Goal: Information Seeking & Learning: Learn about a topic

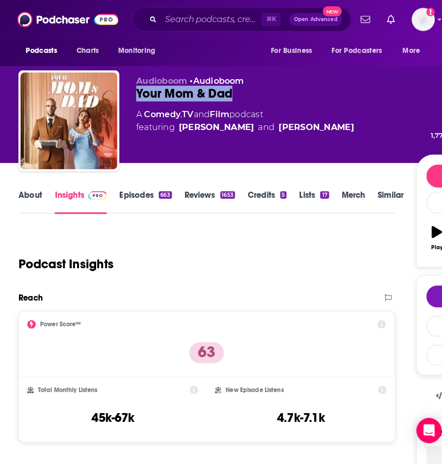
drag, startPoint x: 226, startPoint y: 91, endPoint x: 134, endPoint y: 92, distance: 91.9
click at [134, 92] on div "Your Mom & Dad [DEMOGRAPHIC_DATA]" at bounding box center [269, 91] width 273 height 15
copy h2 "Your Mom & Dad"
click at [172, 22] on input "Search podcasts, credits, & more..." at bounding box center [206, 19] width 98 height 16
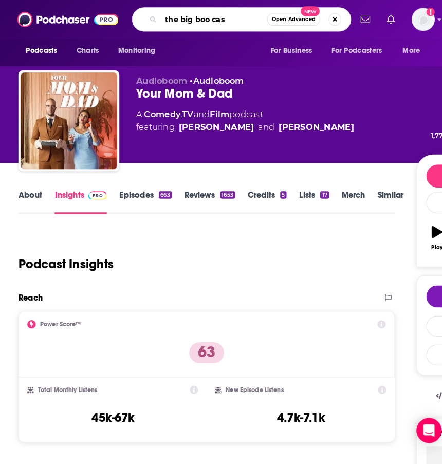
type input "the big boo cast"
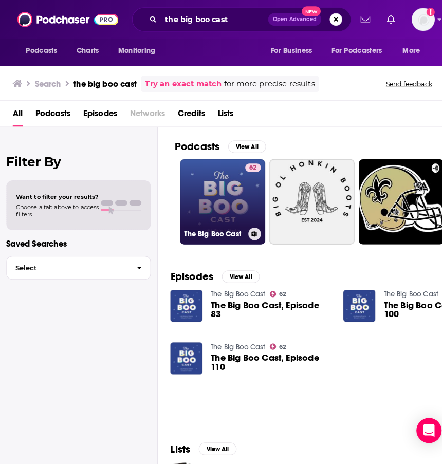
click at [215, 195] on link "62 The Big Boo Cast" at bounding box center [217, 197] width 83 height 83
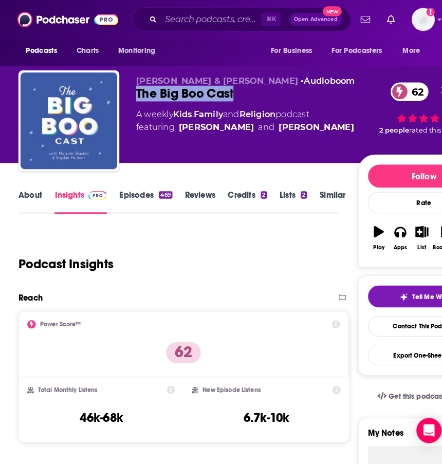
drag, startPoint x: 250, startPoint y: 96, endPoint x: 131, endPoint y: 92, distance: 118.2
click at [131, 92] on div "[PERSON_NAME] & [PERSON_NAME] • Audioboom The Big Boo Cast 62 A weekly Kids , F…" at bounding box center [248, 120] width 460 height 103
copy h2 "The Big Boo Cast"
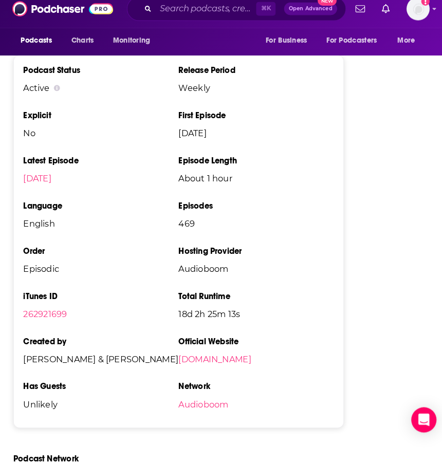
scroll to position [2277, 0]
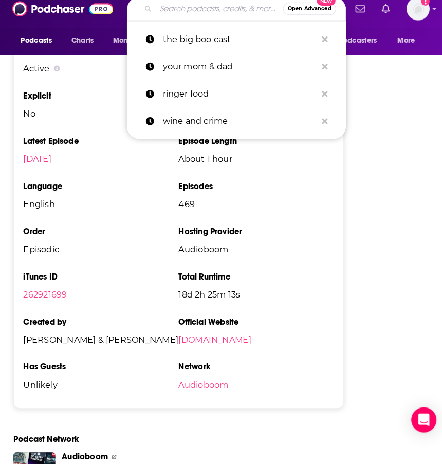
click at [202, 12] on input "Search podcasts, credits, & more..." at bounding box center [219, 19] width 124 height 16
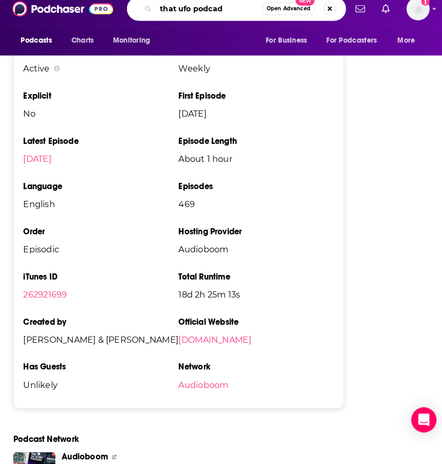
type input "that ufo podcadt"
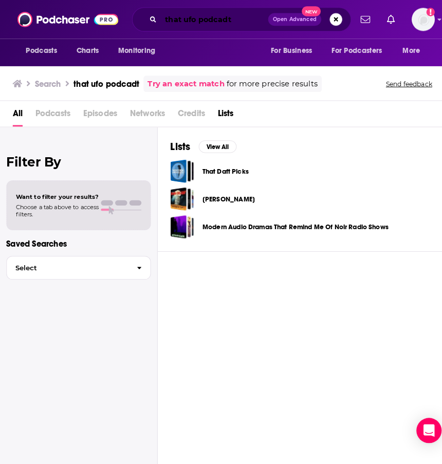
click at [221, 21] on input "that ufo podcadt" at bounding box center [209, 19] width 105 height 16
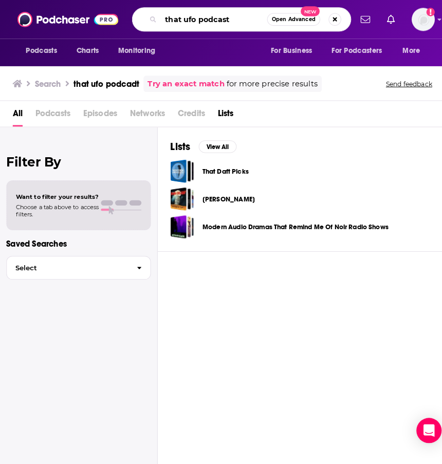
type input "that ufo podcast"
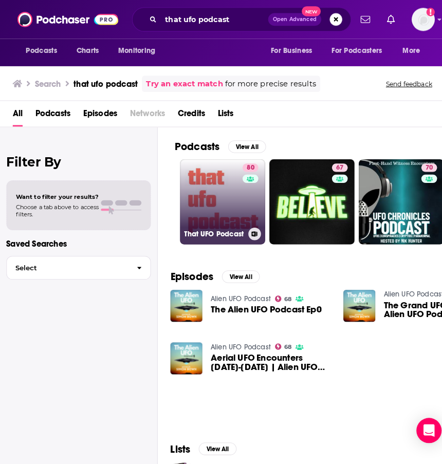
click at [204, 186] on link "80 That UFO Podcast" at bounding box center [217, 197] width 83 height 83
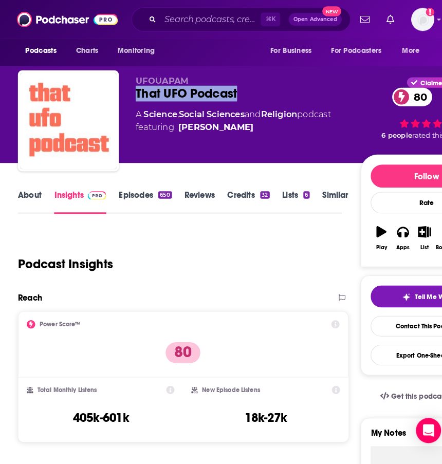
drag, startPoint x: 241, startPoint y: 89, endPoint x: 132, endPoint y: 93, distance: 109.0
click at [133, 93] on div "That UFO Podcast 80" at bounding box center [243, 91] width 220 height 15
copy h2 "That UFO Podcast"
click at [208, 7] on div "⌘ K Open Advanced New" at bounding box center [236, 19] width 214 height 24
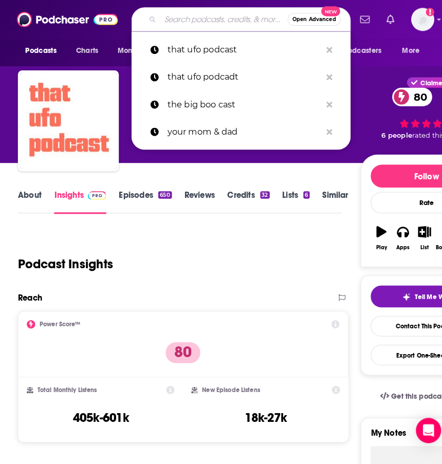
click at [201, 18] on input "Search podcasts, credits, & more..." at bounding box center [219, 19] width 124 height 16
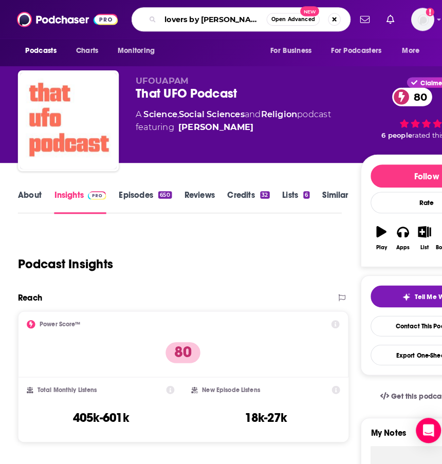
type input "lovers by [PERSON_NAME]"
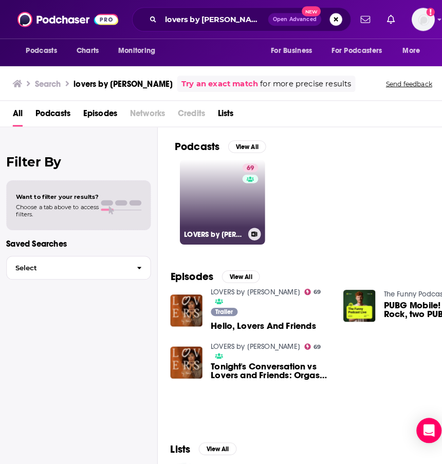
click at [208, 204] on link "69 LOVERS by [PERSON_NAME]" at bounding box center [217, 197] width 83 height 83
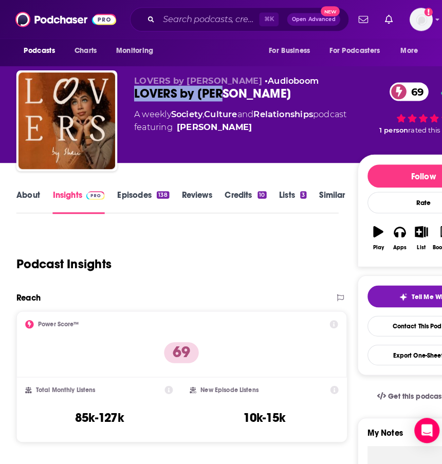
drag, startPoint x: 229, startPoint y: 93, endPoint x: 132, endPoint y: 91, distance: 96.6
click at [133, 91] on div "LOVERS by [PERSON_NAME] 69" at bounding box center [242, 91] width 218 height 15
copy h2 "LOVERS by [PERSON_NAME]"
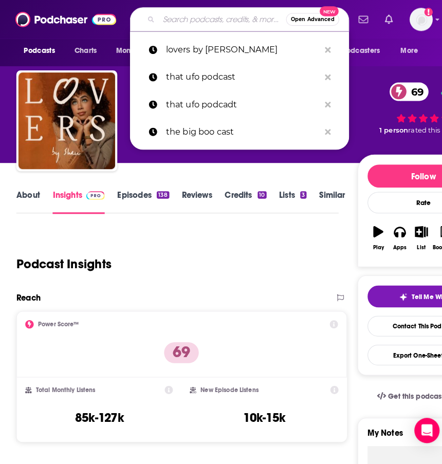
click at [211, 15] on input "Search podcasts, credits, & more..." at bounding box center [219, 19] width 124 height 16
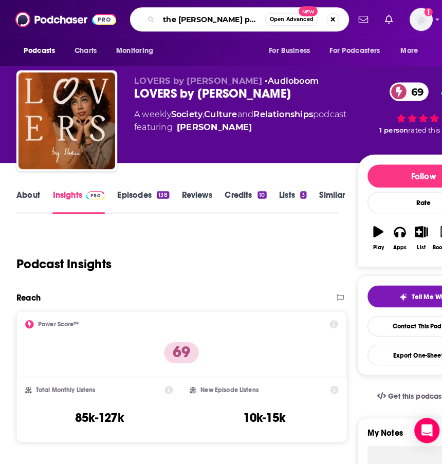
type input "the [PERSON_NAME] podcast"
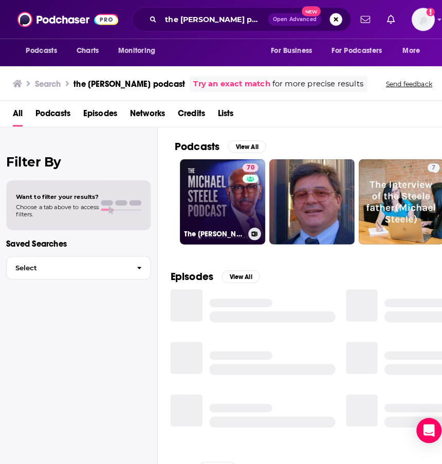
click at [194, 185] on link "70 The [PERSON_NAME] Podcast" at bounding box center [217, 197] width 83 height 83
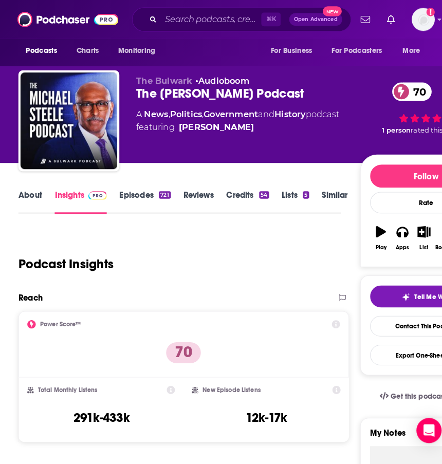
drag, startPoint x: 312, startPoint y: 91, endPoint x: 128, endPoint y: 92, distance: 184.4
click at [128, 92] on div "The Bulwark • Audioboom The [PERSON_NAME] Podcast 70 A News , Politics , Govern…" at bounding box center [249, 120] width 462 height 103
copy h2 "The [PERSON_NAME] Podcast"
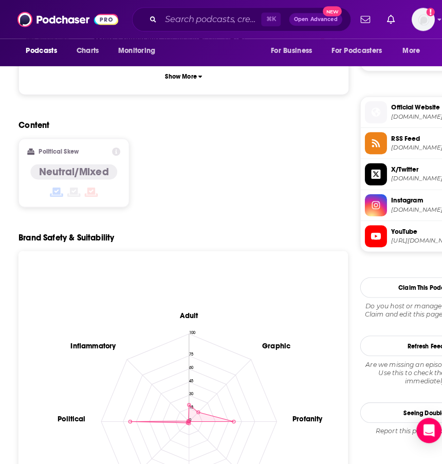
scroll to position [723, 0]
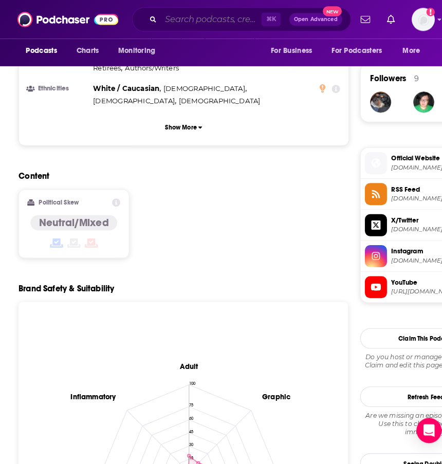
click at [194, 25] on input "Search podcasts, credits, & more..." at bounding box center [206, 19] width 98 height 16
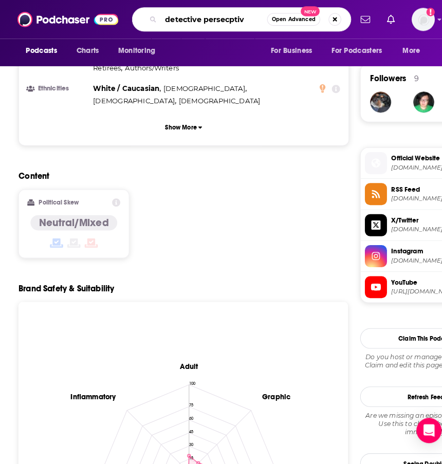
type input "detective persecptive"
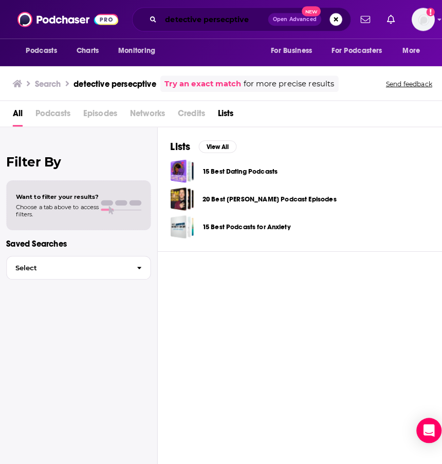
click at [223, 21] on input "detective persecptive" at bounding box center [209, 19] width 105 height 16
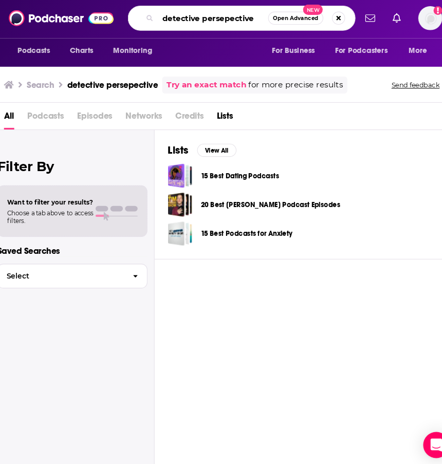
click at [210, 21] on input "detective persepective" at bounding box center [209, 19] width 104 height 16
type input "detective perspective"
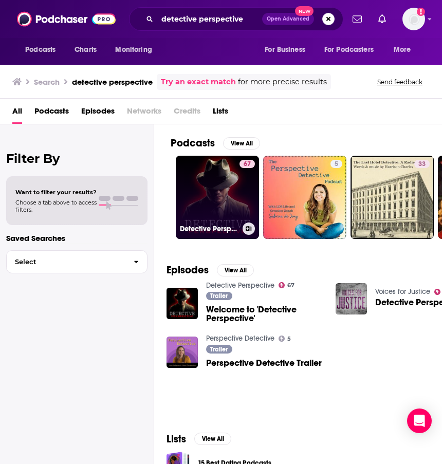
click at [217, 199] on link "67 Detective Perspective" at bounding box center [217, 197] width 83 height 83
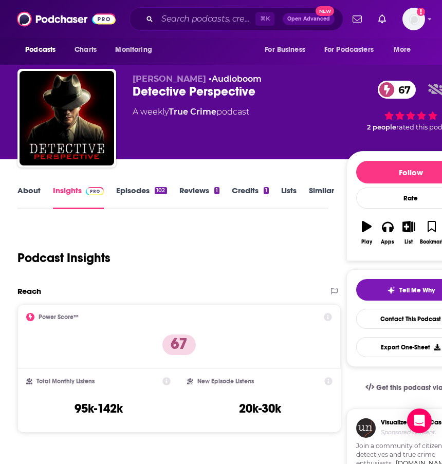
scroll to position [0, 1]
drag, startPoint x: 272, startPoint y: 92, endPoint x: 128, endPoint y: 91, distance: 144.3
click at [128, 91] on div "[PERSON_NAME] • Audioboom Detective Perspective 67 A weekly True Crime podcast …" at bounding box center [245, 120] width 457 height 103
copy h2 "Detective Perspective"
